Goal: Transaction & Acquisition: Purchase product/service

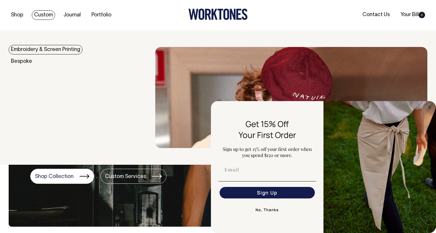
click at [44, 52] on link "Embroidery & Screen Printing" at bounding box center [46, 50] width 74 height 10
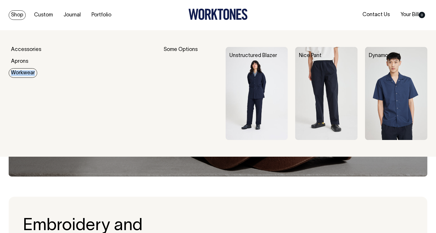
click at [19, 73] on link "Workwear" at bounding box center [23, 73] width 29 height 10
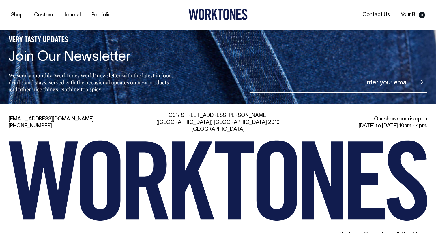
scroll to position [622, 0]
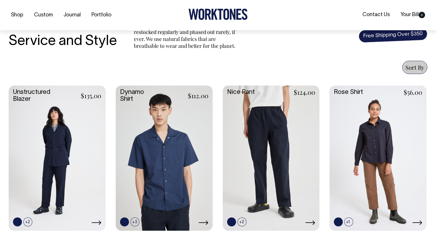
scroll to position [194, 0]
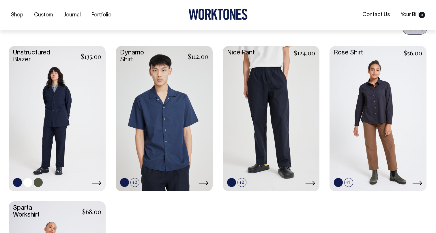
click at [29, 182] on link at bounding box center [27, 182] width 9 height 9
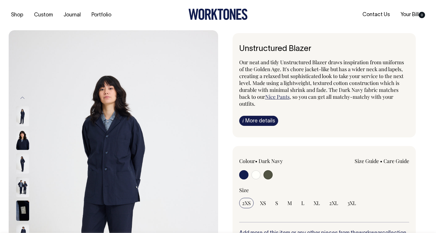
radio input "true"
radio input "false"
radio input "true"
select select "Off-White"
click at [264, 174] on input "radio" at bounding box center [267, 174] width 9 height 9
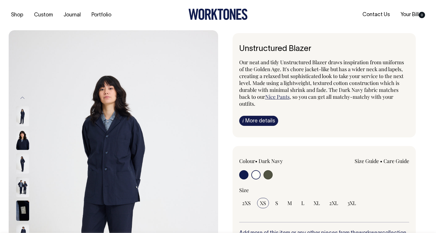
radio input "true"
radio input "false"
radio input "true"
select select "Olive"
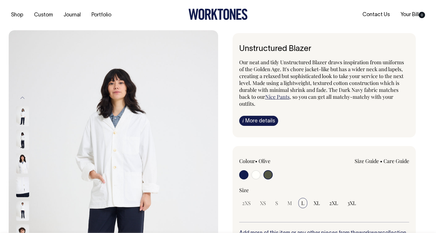
click at [269, 176] on input "radio" at bounding box center [267, 174] width 9 height 9
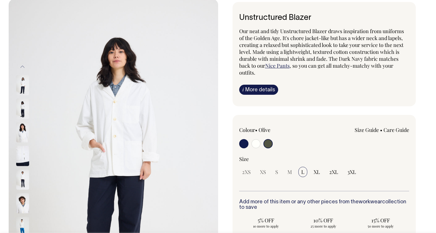
click at [255, 146] on input "radio" at bounding box center [255, 143] width 9 height 9
radio input "true"
select select "Off-White"
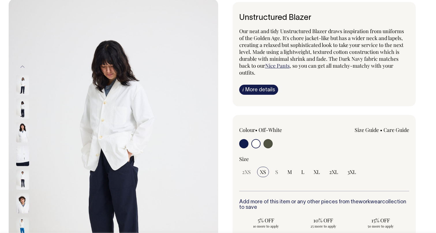
scroll to position [31, 0]
click at [251, 145] on div at bounding box center [273, 144] width 68 height 11
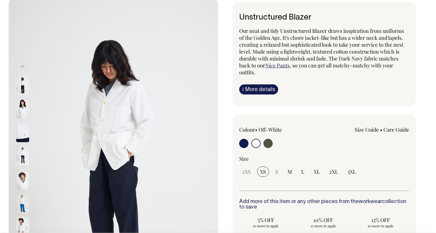
click at [267, 144] on input "radio" at bounding box center [267, 143] width 9 height 9
radio input "true"
radio input "false"
radio input "true"
select select "Olive"
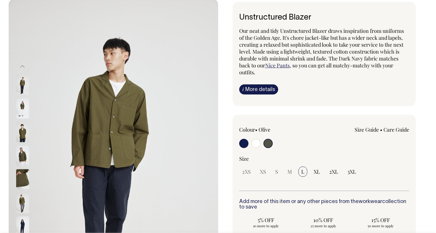
click at [243, 144] on input "radio" at bounding box center [243, 143] width 9 height 9
radio input "true"
select select "Dark Navy"
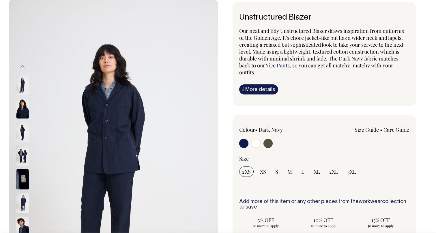
click at [269, 141] on input "radio" at bounding box center [267, 143] width 9 height 9
radio input "true"
radio input "false"
radio input "true"
select select "Olive"
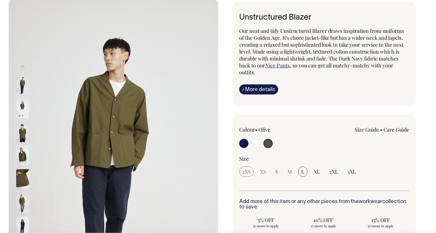
click at [246, 174] on span "2XS" at bounding box center [246, 171] width 9 height 7
click at [317, 176] on input "XL" at bounding box center [317, 172] width 12 height 10
radio input "true"
select select "XL"
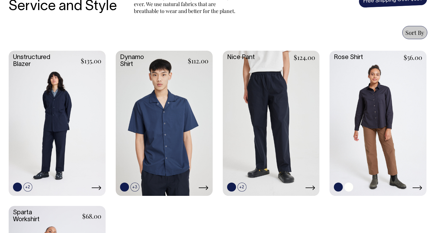
scroll to position [228, 0]
click at [349, 187] on link at bounding box center [348, 187] width 9 height 9
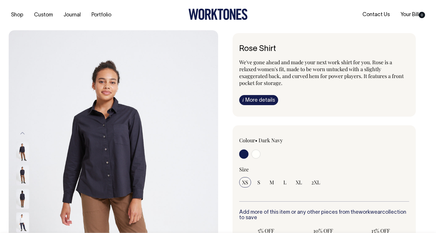
radio input "true"
select select "Off-White"
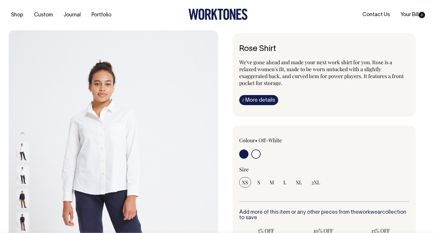
click at [242, 155] on input "radio" at bounding box center [243, 154] width 9 height 9
radio input "true"
select select "Dark Navy"
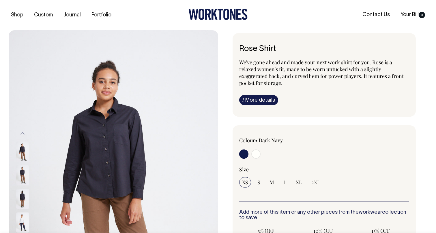
click at [257, 155] on input "radio" at bounding box center [255, 154] width 9 height 9
radio input "true"
select select "Off-White"
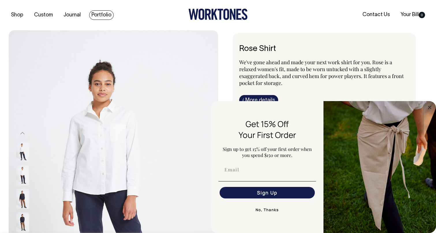
click at [103, 16] on link "Portfolio" at bounding box center [101, 15] width 25 height 10
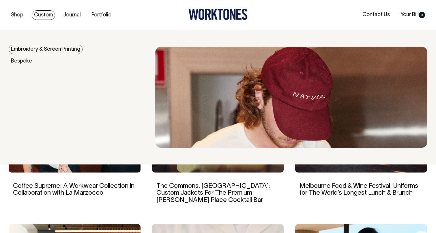
scroll to position [350, 0]
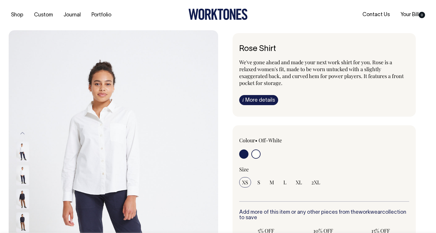
select select "Off-White"
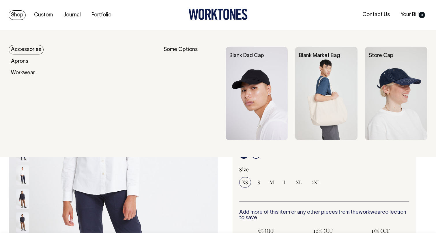
click at [17, 49] on link "Accessories" at bounding box center [26, 50] width 35 height 10
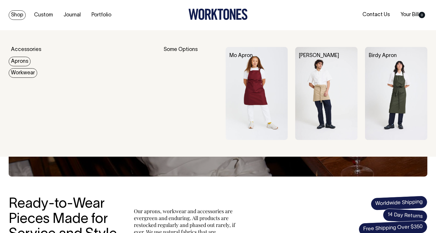
click at [16, 71] on link "Workwear" at bounding box center [23, 73] width 29 height 10
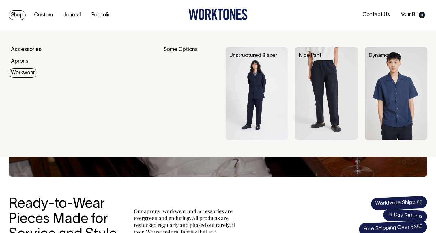
click at [17, 69] on link "Workwear" at bounding box center [23, 73] width 29 height 10
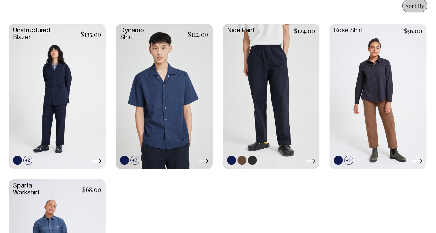
scroll to position [255, 0]
click at [239, 160] on link at bounding box center [241, 160] width 9 height 9
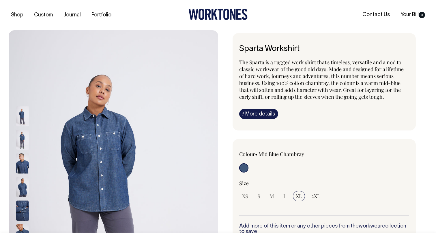
click at [279, 78] on span "The Sparta is a rugged work shirt that's timeless, versatile and a nod to class…" at bounding box center [321, 80] width 164 height 42
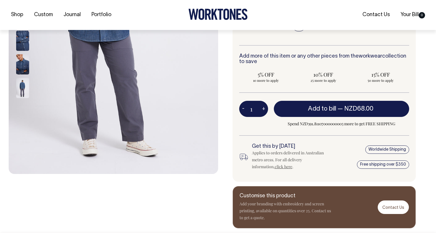
scroll to position [170, 0]
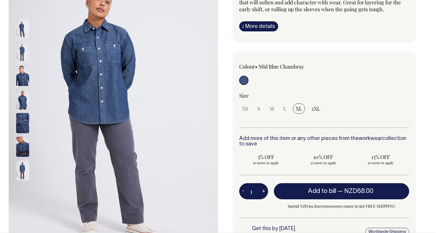
click at [278, 104] on div "XS S M L XL 2XL" at bounding box center [324, 109] width 170 height 10
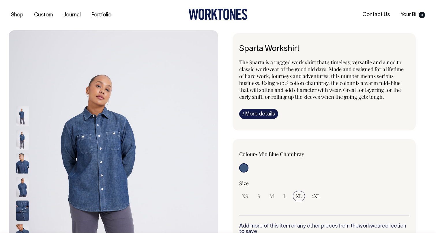
scroll to position [0, 0]
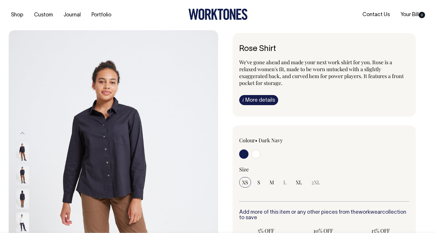
click at [21, 212] on div at bounding box center [30, 223] width 29 height 24
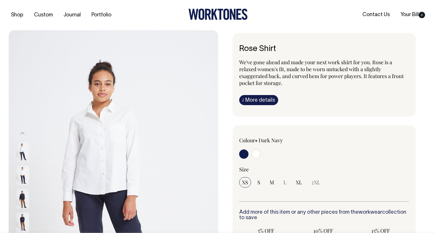
click at [22, 199] on div at bounding box center [30, 139] width 29 height 331
click at [22, 167] on img at bounding box center [22, 175] width 13 height 20
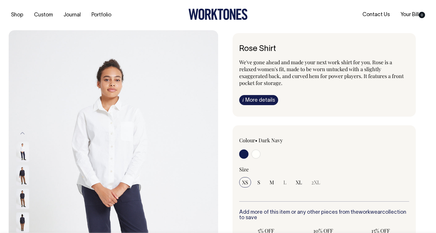
click at [22, 138] on img at bounding box center [22, 128] width 13 height 20
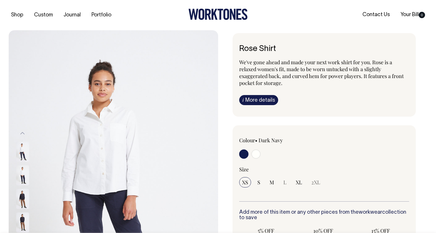
click at [22, 174] on img at bounding box center [22, 175] width 13 height 20
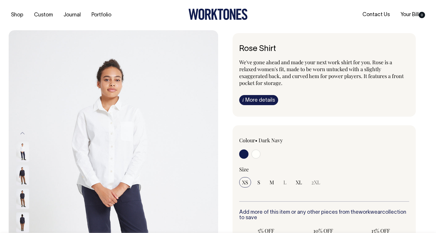
click at [22, 187] on div at bounding box center [30, 176] width 29 height 24
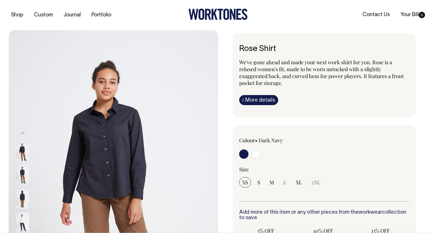
click at [22, 178] on img at bounding box center [22, 175] width 13 height 20
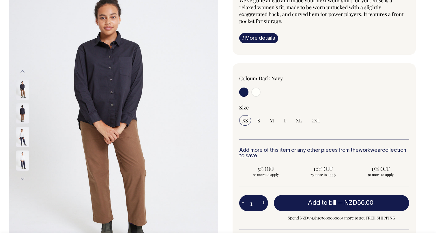
scroll to position [63, 0]
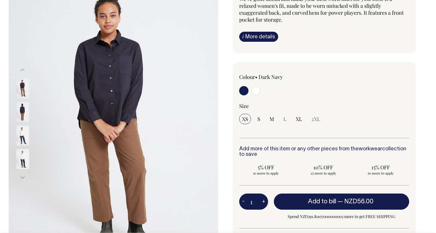
click at [260, 90] on input "radio" at bounding box center [255, 90] width 9 height 9
radio input "true"
select select "Off-White"
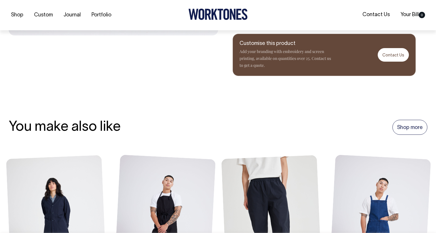
scroll to position [309, 0]
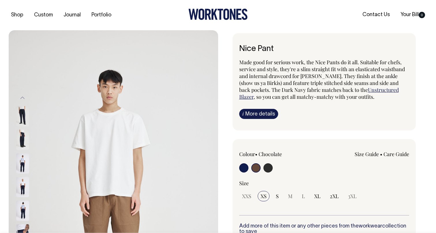
select select "Chocolate"
click at [258, 168] on input "radio" at bounding box center [255, 168] width 9 height 9
click at [269, 167] on input "radio" at bounding box center [267, 168] width 9 height 9
radio input "true"
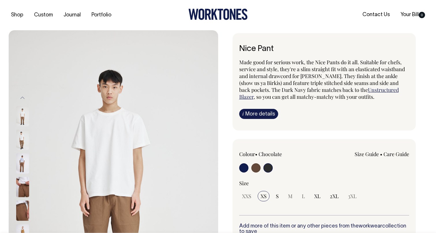
select select "Charcoal"
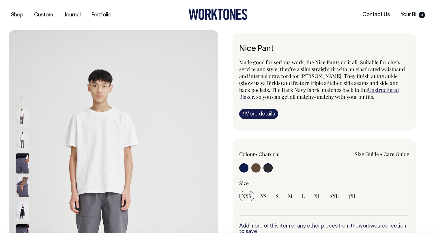
click at [243, 173] on label at bounding box center [243, 169] width 9 height 11
click at [243, 173] on input "radio" at bounding box center [243, 168] width 9 height 9
radio input "true"
select select "Dark Navy"
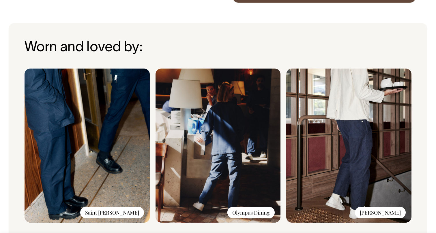
scroll to position [396, 0]
click at [249, 158] on img at bounding box center [217, 146] width 125 height 154
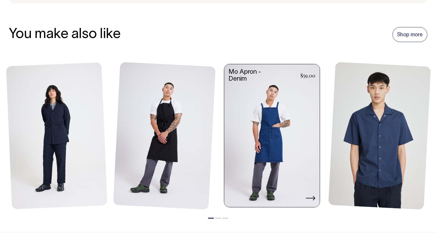
scroll to position [634, 0]
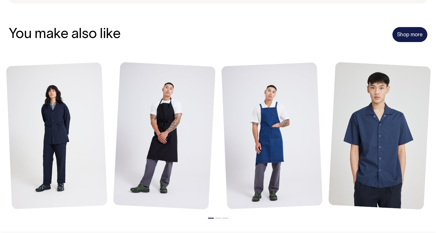
click at [418, 37] on link "Shop more" at bounding box center [409, 34] width 35 height 15
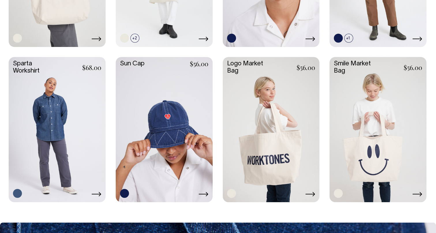
scroll to position [998, 0]
click at [49, 112] on link at bounding box center [57, 129] width 97 height 144
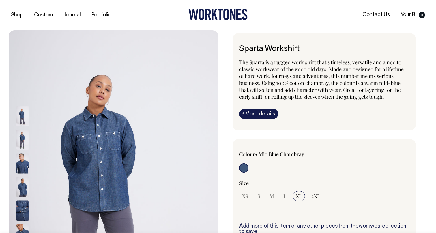
click at [300, 86] on span "The Sparta is a rugged work shirt that's timeless, versatile and a nod to class…" at bounding box center [321, 80] width 164 height 42
click at [257, 119] on div "Sparta Workshirt The Sparta is a rugged work shirt that's timeless, versatile a…" at bounding box center [323, 81] width 183 height 97
click at [255, 116] on link "i More details" at bounding box center [258, 114] width 39 height 10
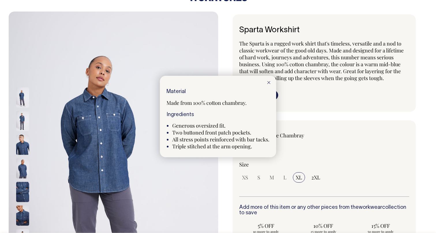
click at [287, 98] on div at bounding box center [218, 116] width 436 height 233
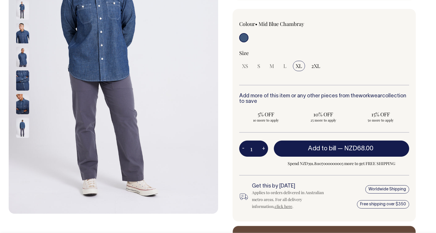
scroll to position [131, 0]
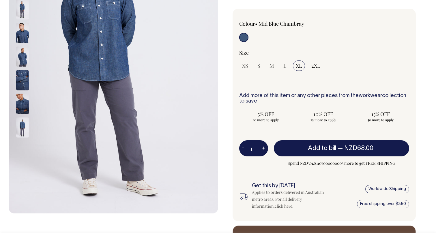
click at [323, 101] on h6 "Add more of this item or any other pieces from the workwear collection to save" at bounding box center [324, 99] width 170 height 12
click at [322, 97] on h6 "Add more of this item or any other pieces from the workwear collection to save" at bounding box center [324, 99] width 170 height 12
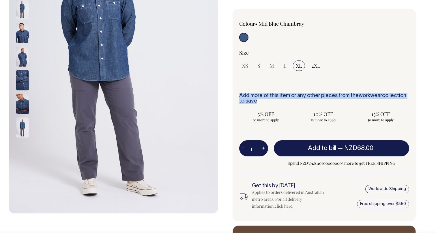
click at [322, 97] on h6 "Add more of this item or any other pieces from the workwear collection to save" at bounding box center [324, 99] width 170 height 12
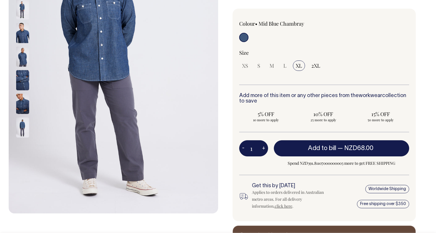
click at [316, 97] on h6 "Add more of this item or any other pieces from the workwear collection to save" at bounding box center [324, 99] width 170 height 12
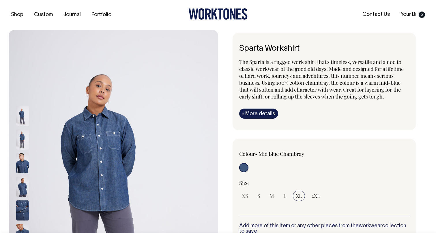
scroll to position [0, 0]
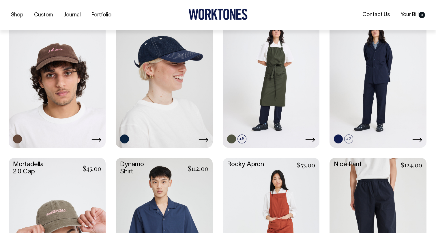
scroll to position [432, 0]
